Goal: Use online tool/utility: Utilize a website feature to perform a specific function

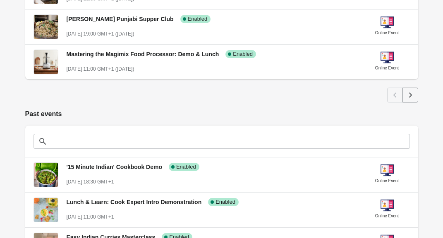
scroll to position [498, 0]
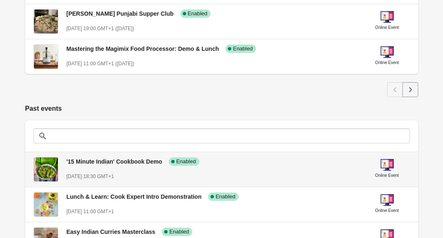
click at [245, 165] on div "'15 Minute Indian' Cookbook Demo Success Complete Enabled" at bounding box center [209, 157] width 298 height 15
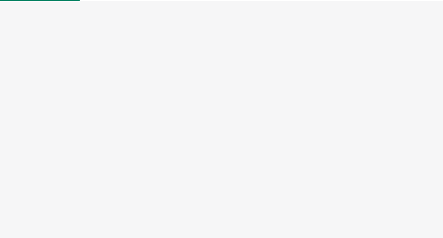
select select "US"
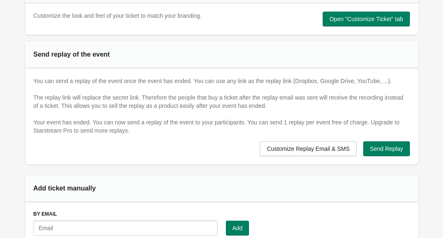
scroll to position [473, 0]
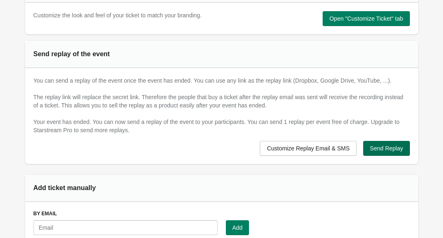
click at [382, 155] on button "Send Replay" at bounding box center [386, 148] width 46 height 15
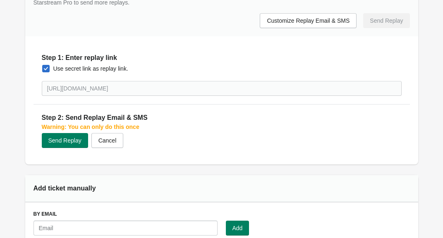
scroll to position [602, 0]
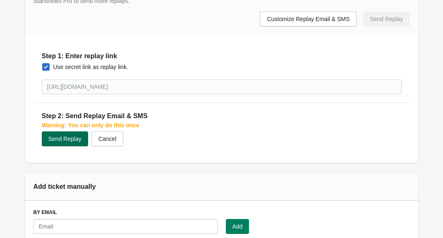
click at [57, 138] on span "Send Replay" at bounding box center [64, 139] width 33 height 7
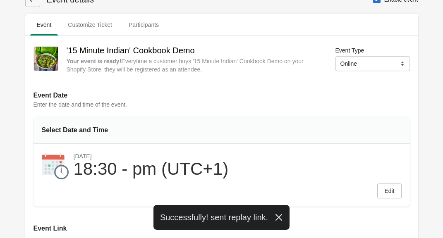
scroll to position [0, 0]
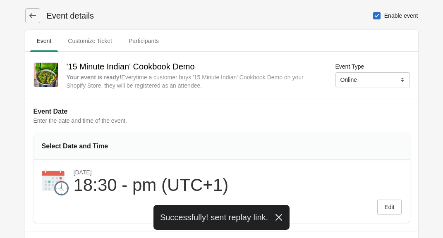
click at [37, 13] on button at bounding box center [32, 15] width 15 height 15
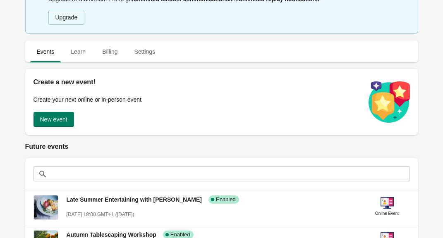
scroll to position [26, 0]
